Goal: Transaction & Acquisition: Purchase product/service

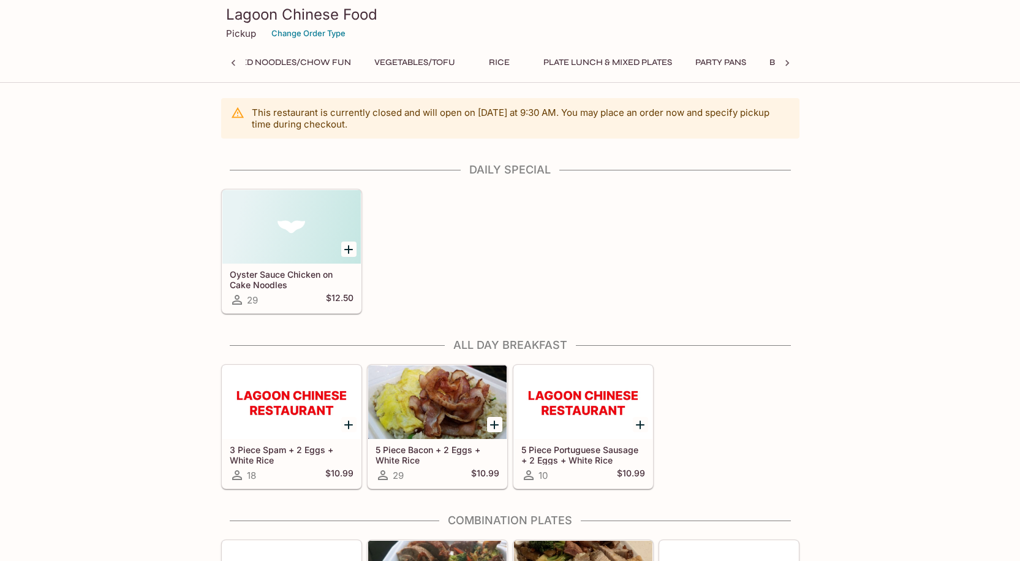
scroll to position [0, 816]
click at [305, 36] on button "Change Order Type" at bounding box center [308, 33] width 85 height 19
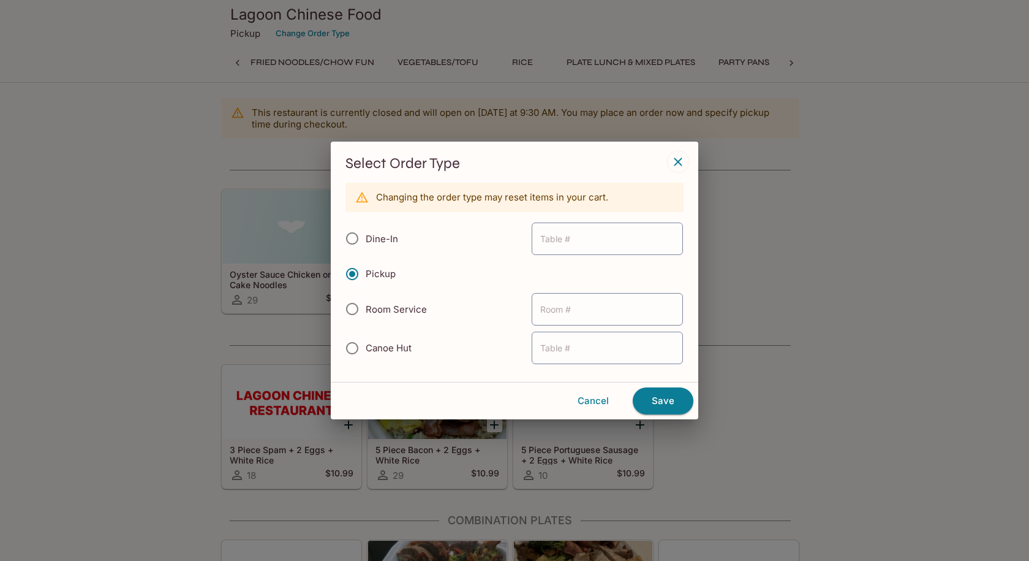
click at [391, 349] on span "Canoe Hut" at bounding box center [389, 348] width 46 height 12
click at [365, 349] on input "Canoe Hut" at bounding box center [352, 348] width 26 height 26
radio input "true"
click at [388, 311] on span "Room Service" at bounding box center [396, 309] width 61 height 12
click at [365, 311] on input "Room Service" at bounding box center [352, 309] width 26 height 26
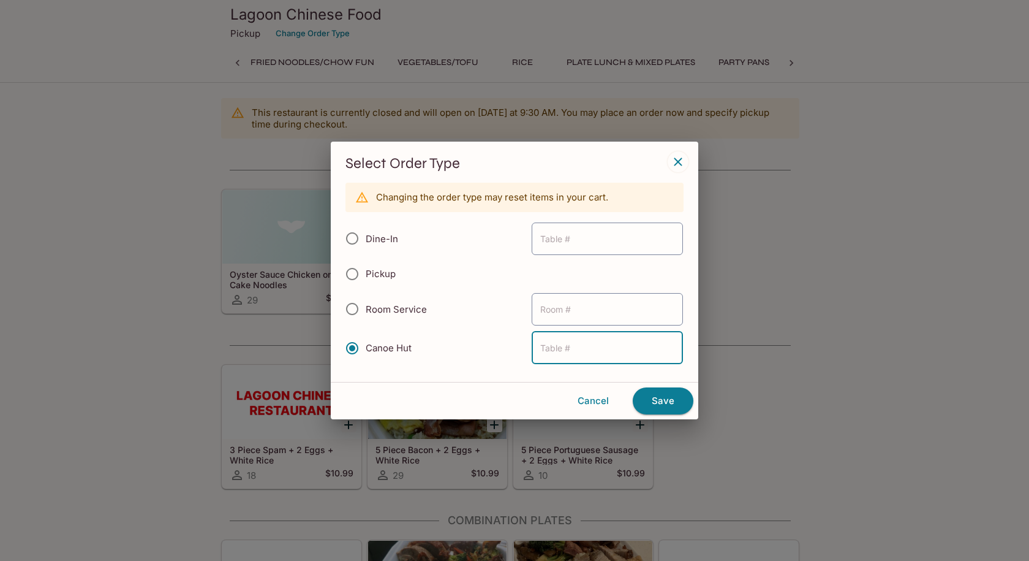
radio input "true"
click at [381, 237] on span "Dine-In" at bounding box center [382, 239] width 32 height 12
click at [365, 237] on input "Dine-In" at bounding box center [352, 238] width 26 height 26
radio input "true"
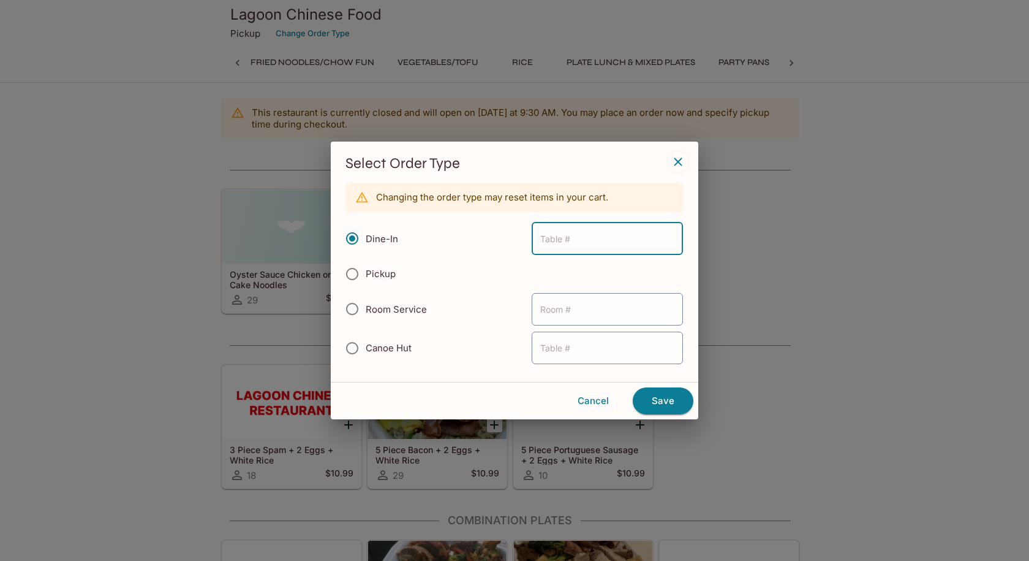
click at [382, 270] on span "Pickup" at bounding box center [381, 274] width 30 height 12
click at [365, 270] on input "Pickup" at bounding box center [352, 274] width 26 height 26
radio input "true"
click at [594, 403] on button "Cancel" at bounding box center [593, 401] width 69 height 26
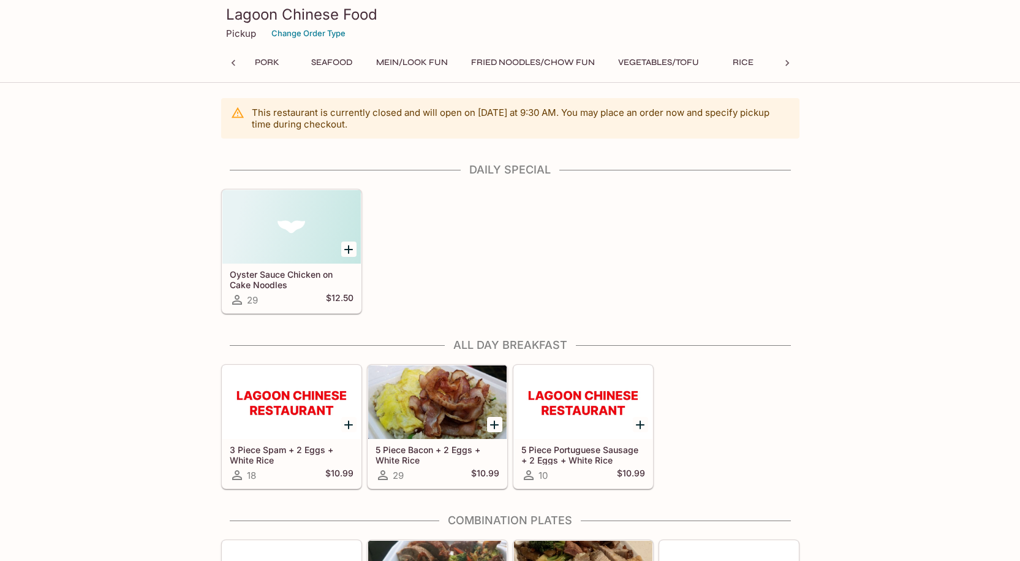
click at [787, 64] on icon at bounding box center [788, 63] width 4 height 6
click at [788, 66] on icon at bounding box center [787, 63] width 12 height 12
click at [788, 66] on div "Daily Special All Day Breakfast Combination Plates Appetizers Soup Chicken Beef…" at bounding box center [510, 66] width 578 height 25
